Goal: Task Accomplishment & Management: Manage account settings

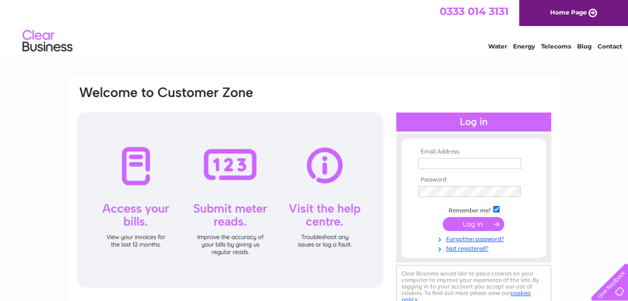
drag, startPoint x: 0, startPoint y: 0, endPoint x: 483, endPoint y: 163, distance: 510.1
click at [483, 163] on input "text" at bounding box center [469, 163] width 103 height 11
type input "[PERSON_NAME][EMAIL_ADDRESS][DOMAIN_NAME]"
click at [456, 220] on input "submit" at bounding box center [472, 224] width 61 height 14
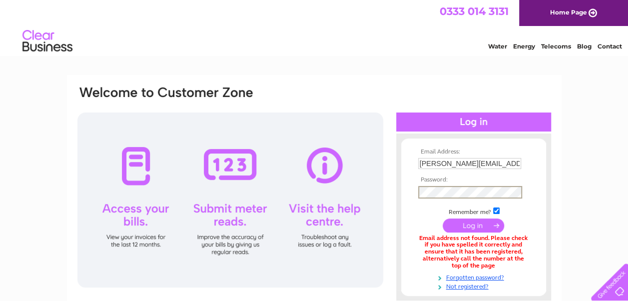
click at [442, 218] on input "submit" at bounding box center [472, 225] width 61 height 14
click at [468, 223] on input "submit" at bounding box center [472, 225] width 61 height 14
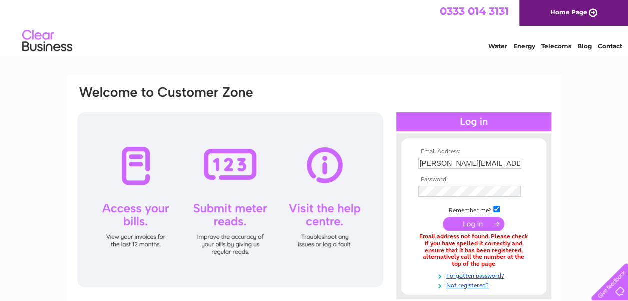
click at [459, 223] on input "submit" at bounding box center [472, 224] width 61 height 14
